Goal: Navigation & Orientation: Find specific page/section

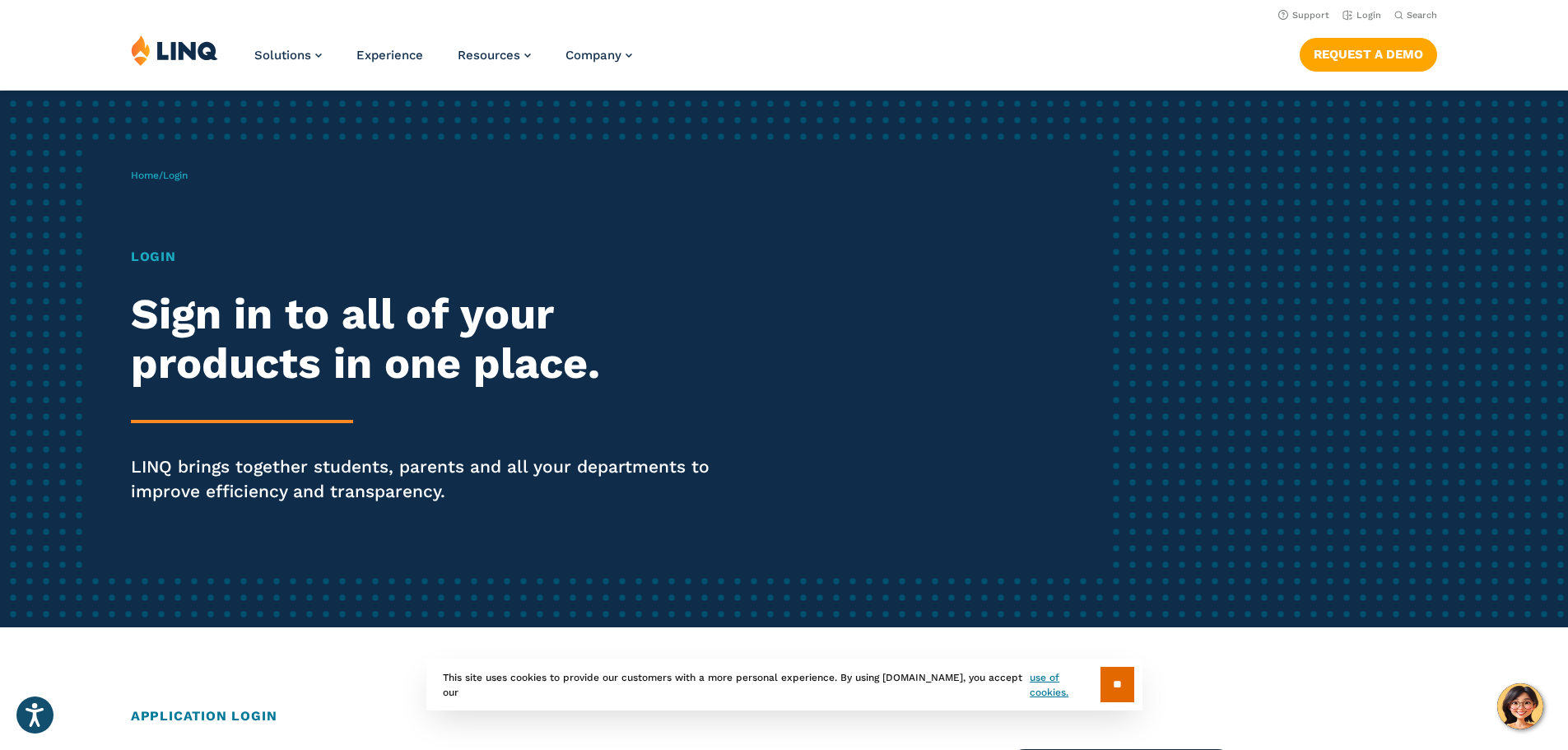
click at [155, 258] on h1 "Login" at bounding box center [433, 256] width 604 height 19
click at [181, 174] on span "Login" at bounding box center [175, 175] width 25 height 11
click at [276, 463] on p "LINQ brings together students, parents and all your departments to improve effi…" at bounding box center [433, 479] width 604 height 49
click at [1363, 19] on link "Login" at bounding box center [1362, 15] width 39 height 11
click at [180, 179] on span "Login" at bounding box center [175, 175] width 25 height 11
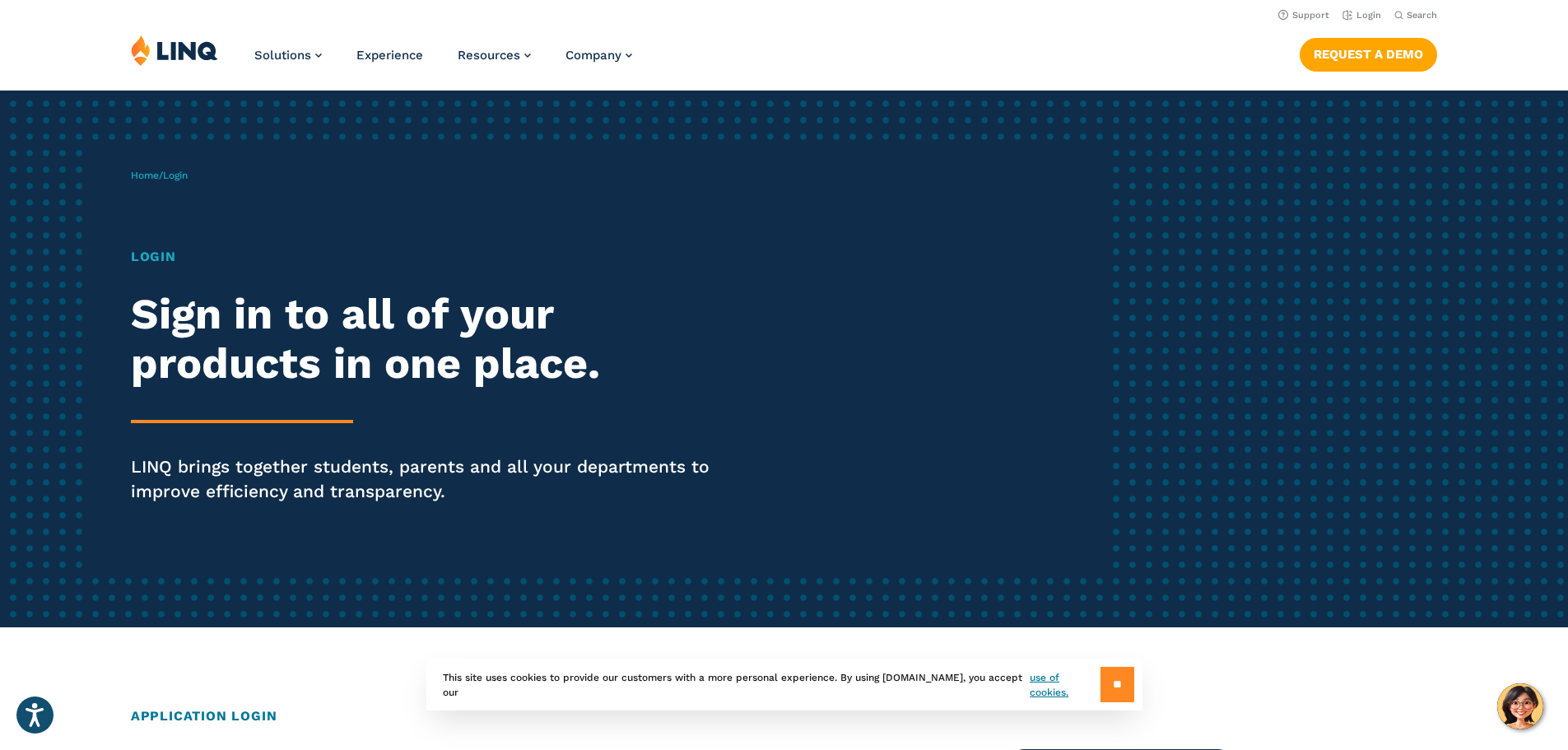
click at [1103, 683] on input "**" at bounding box center [1118, 685] width 33 height 35
